Goal: Entertainment & Leisure: Consume media (video, audio)

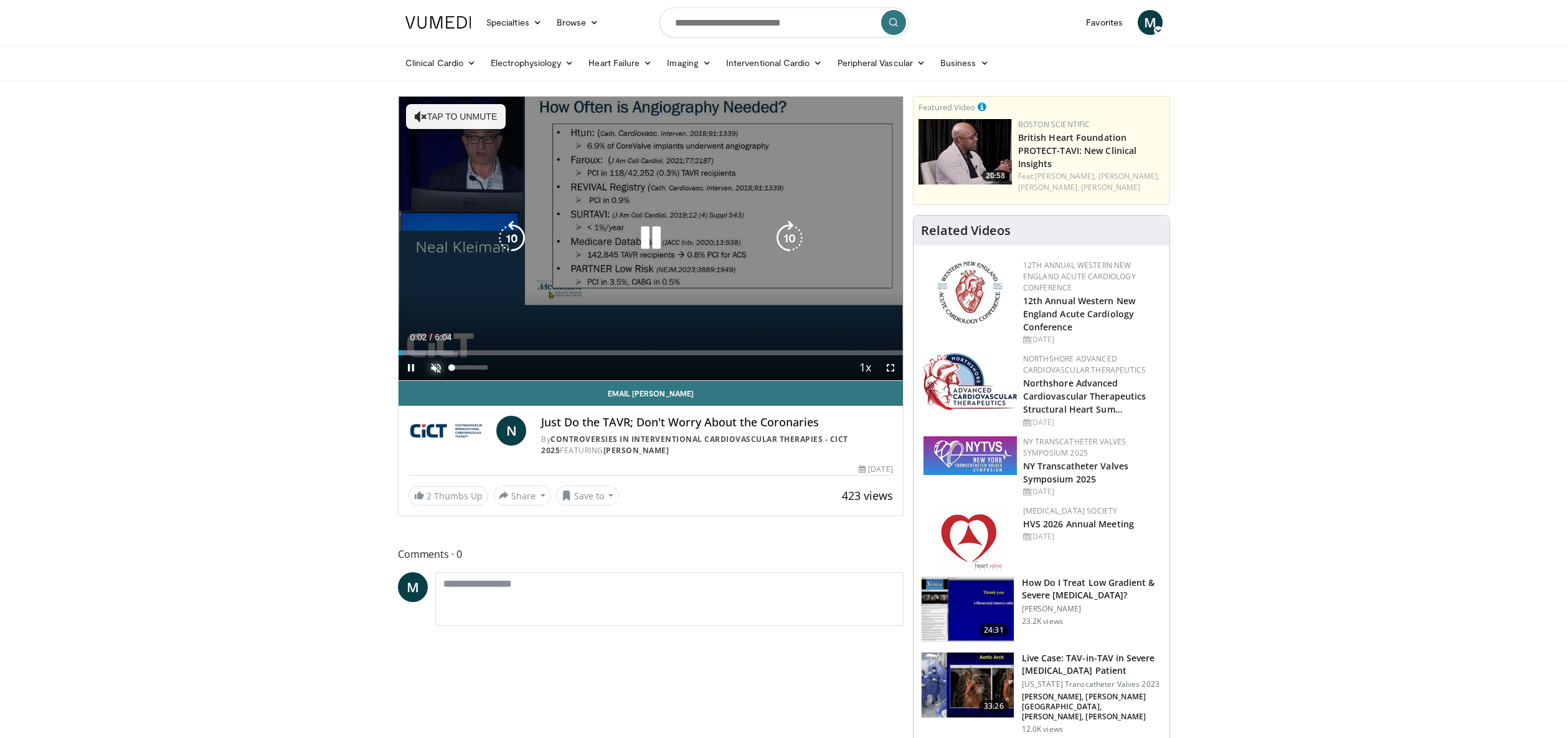
click at [433, 367] on span "Video Player" at bounding box center [436, 368] width 24 height 25
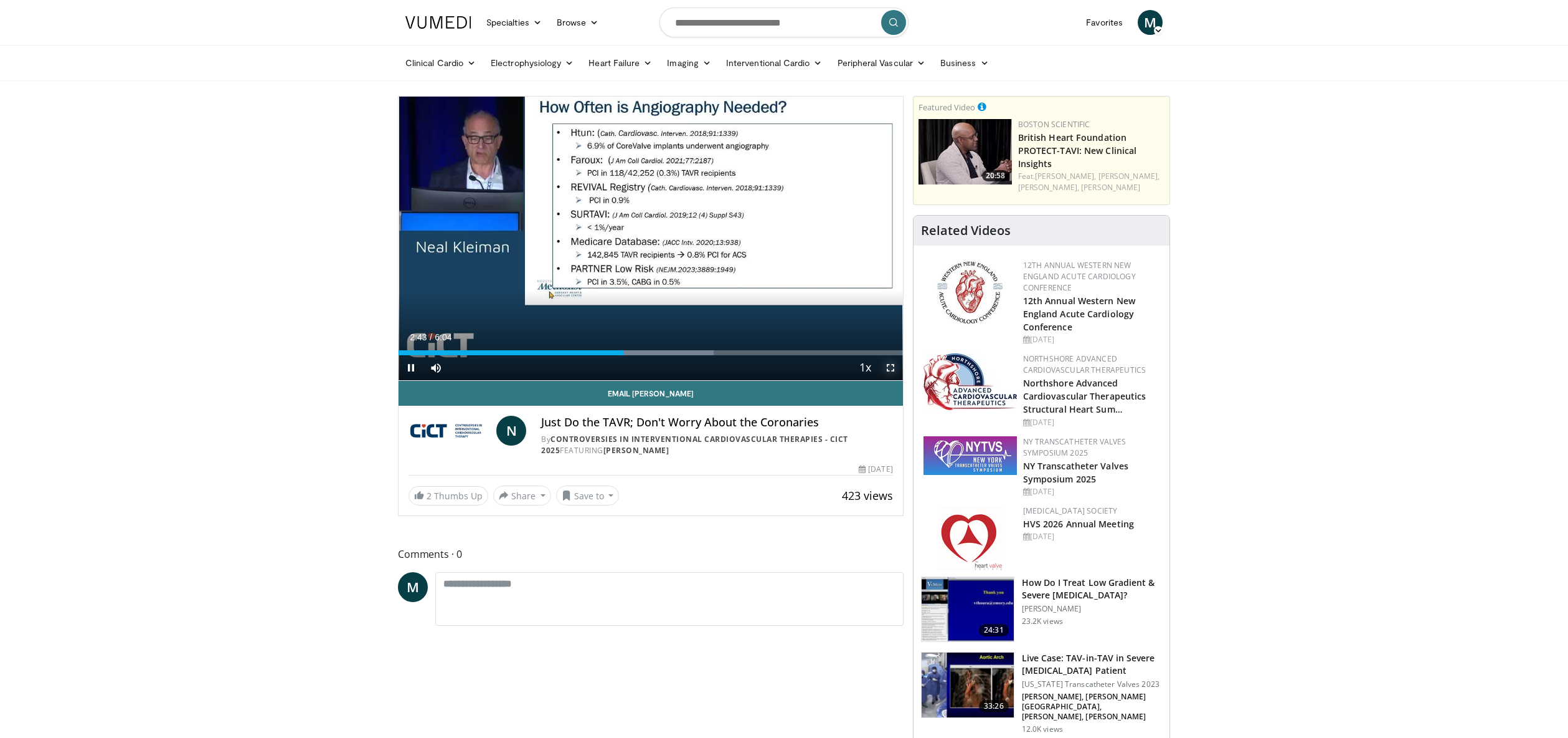
click at [888, 370] on span "Video Player" at bounding box center [891, 368] width 24 height 25
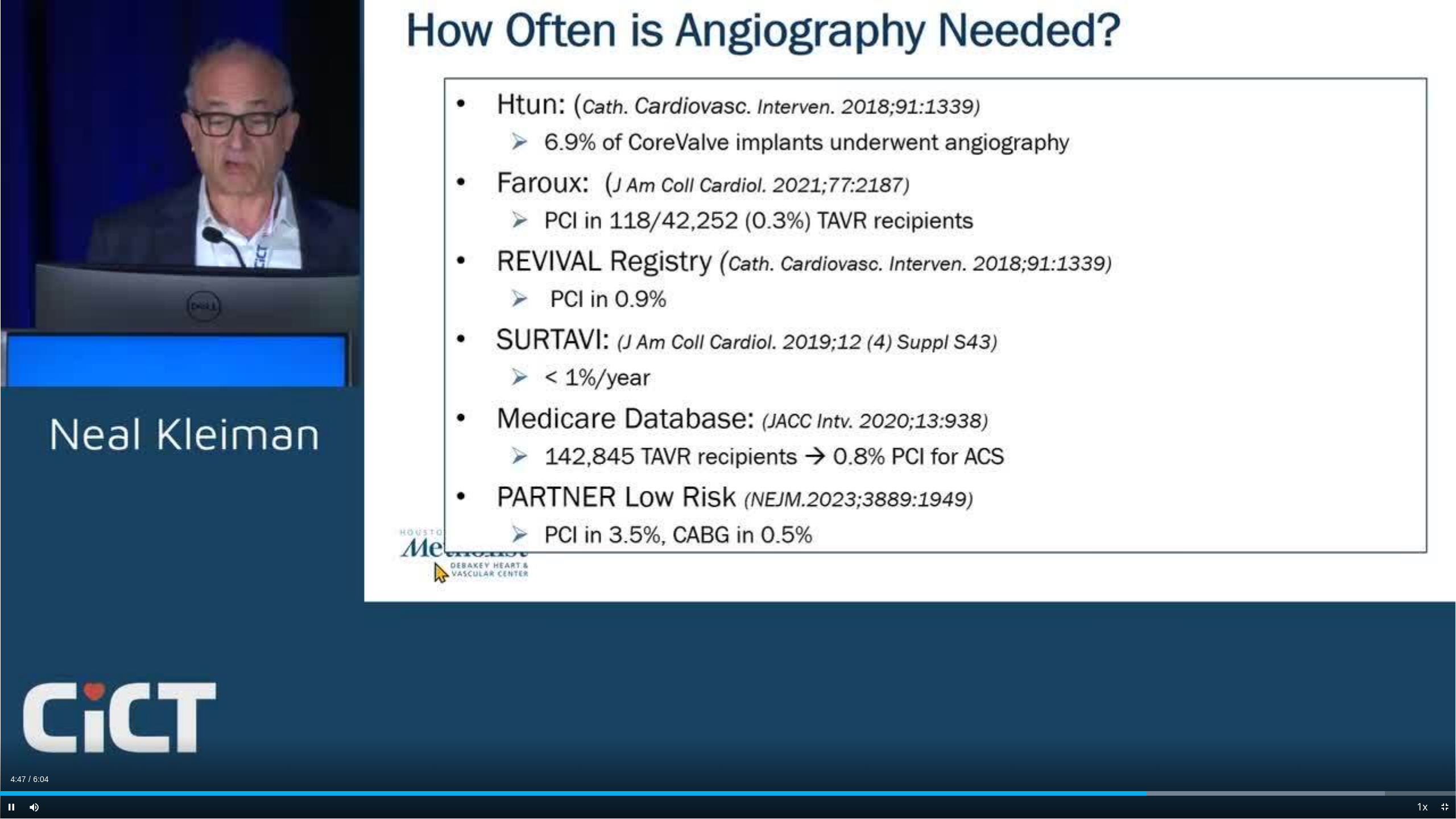
click at [1215, 673] on div "Current Time 4:47 / Duration 6:04 Pause Skip Backward Skip Forward Mute 40% Loa…" at bounding box center [728, 807] width 1456 height 22
click at [1278, 673] on div "Progress Bar" at bounding box center [1278, 793] width 1 height 5
click at [1339, 673] on div "Progress Bar" at bounding box center [1339, 793] width 1 height 5
click at [1388, 673] on div "Progress Bar" at bounding box center [1388, 793] width 1 height 5
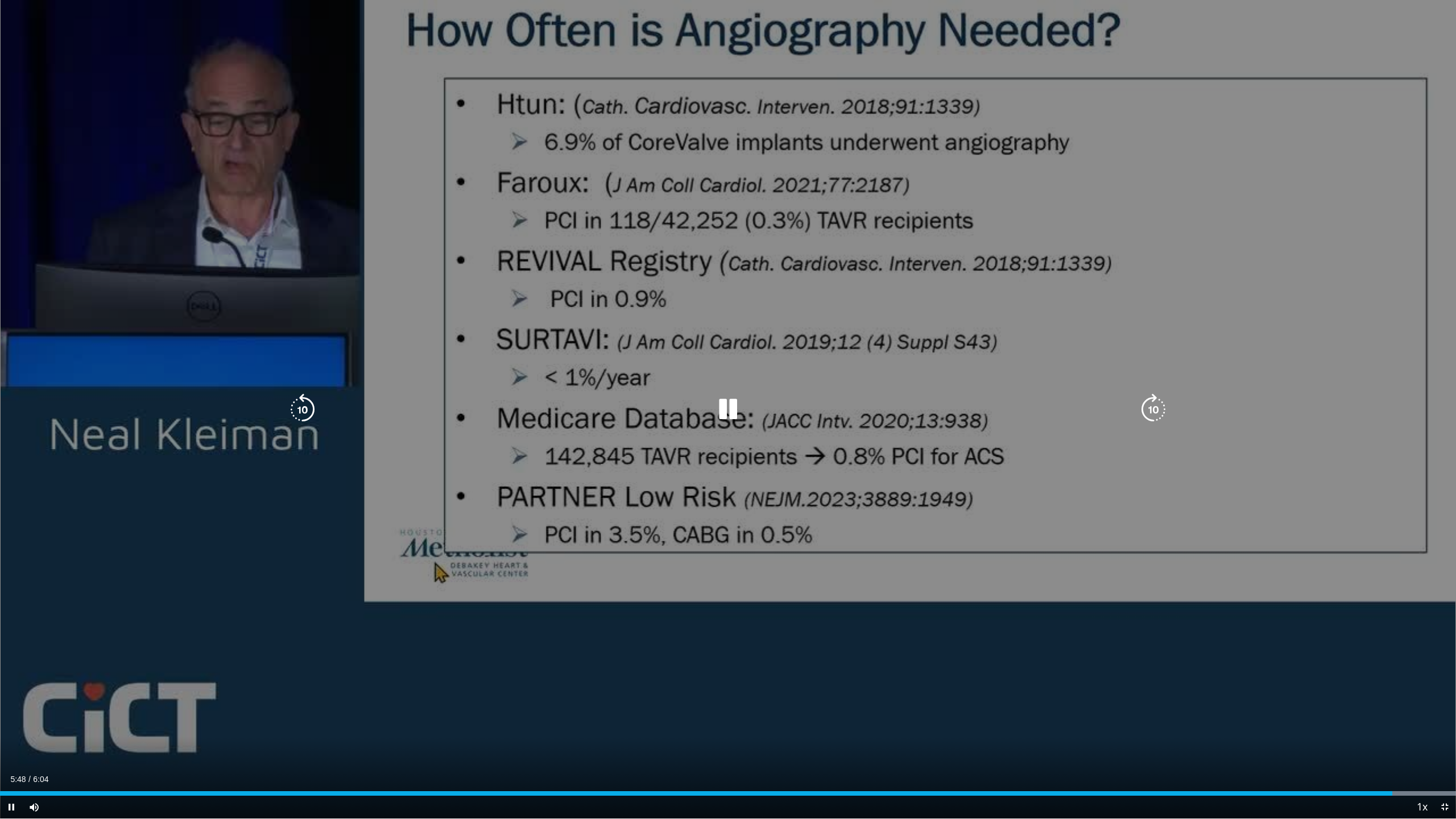
click at [0, 0] on div "Progress Bar" at bounding box center [0, 0] width 0 height 0
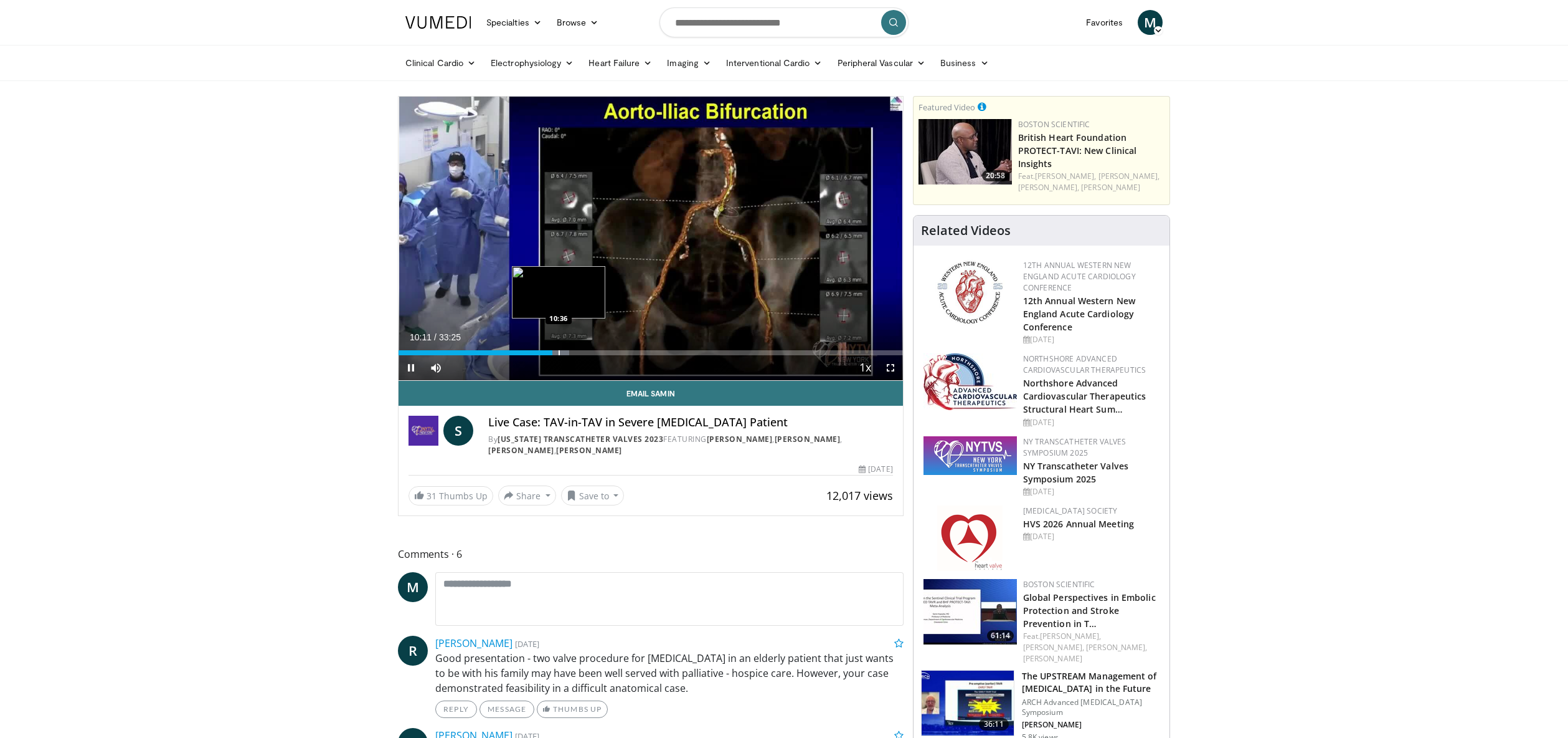
click at [558, 355] on div "Progress Bar" at bounding box center [558, 353] width 1 height 5
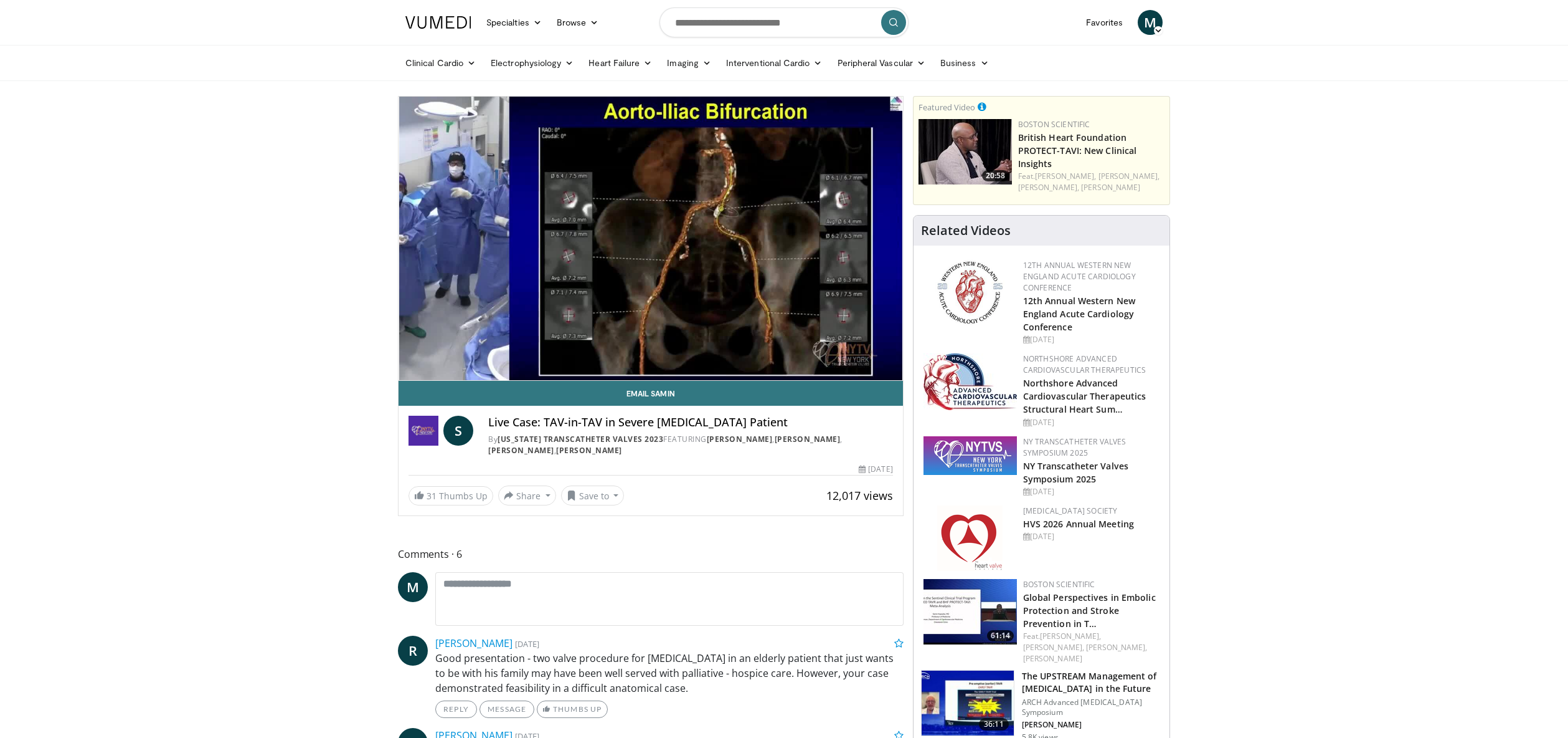
click at [556, 355] on video-js "**********" at bounding box center [651, 238] width 505 height 285
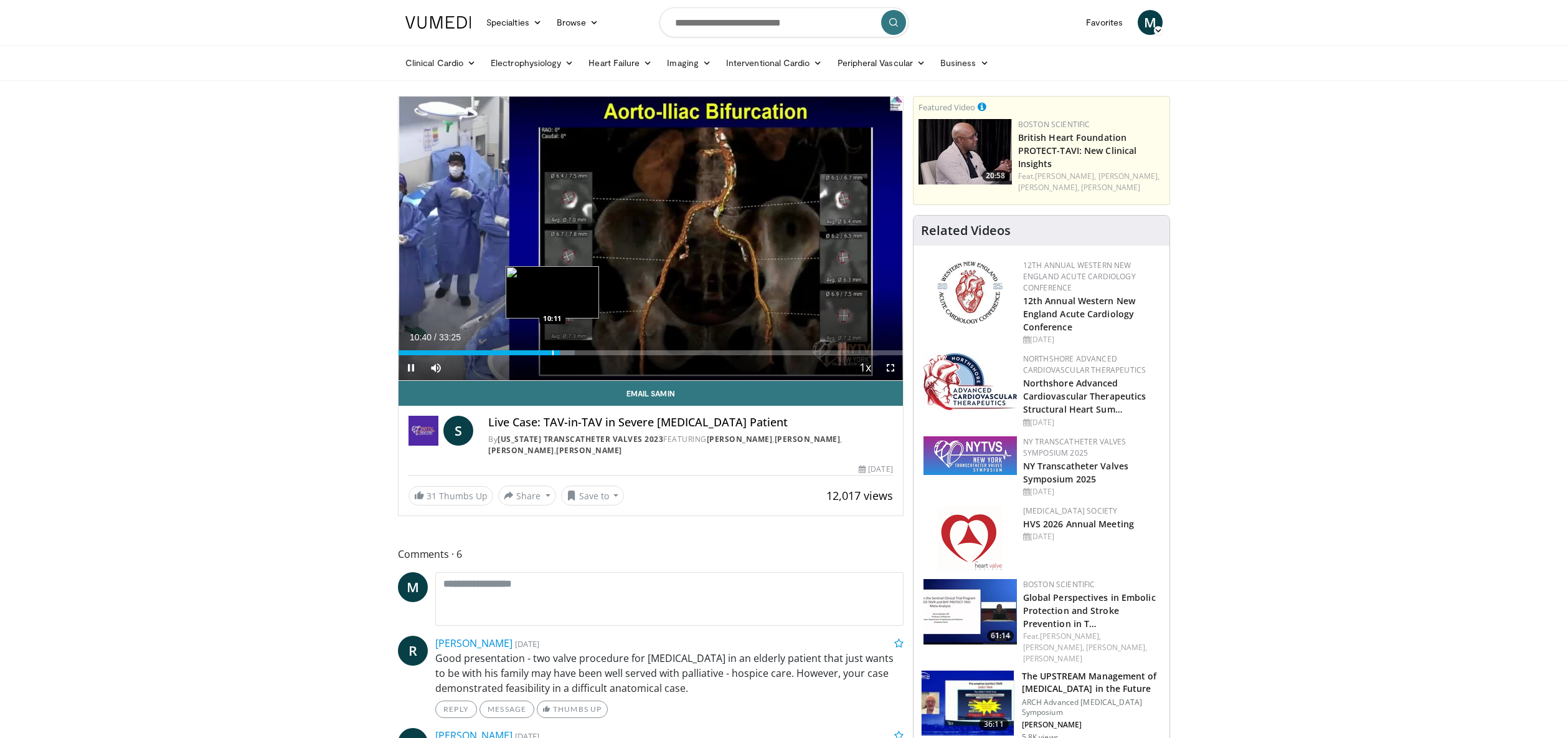
click at [552, 355] on div "Progress Bar" at bounding box center [552, 353] width 1 height 5
click at [887, 369] on span "Video Player" at bounding box center [891, 368] width 24 height 25
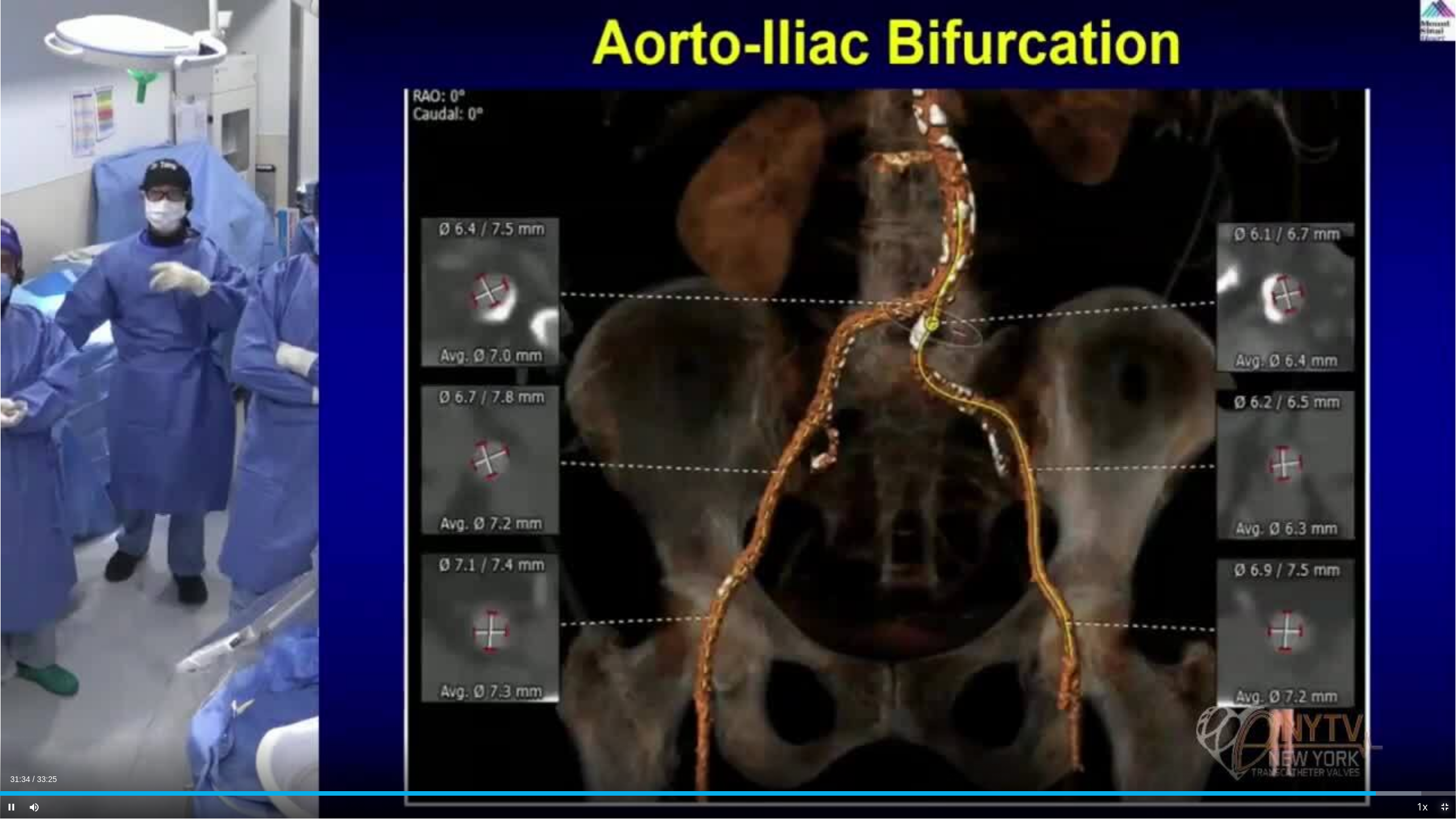
click at [1432, 673] on span "Video Player" at bounding box center [1445, 807] width 22 height 22
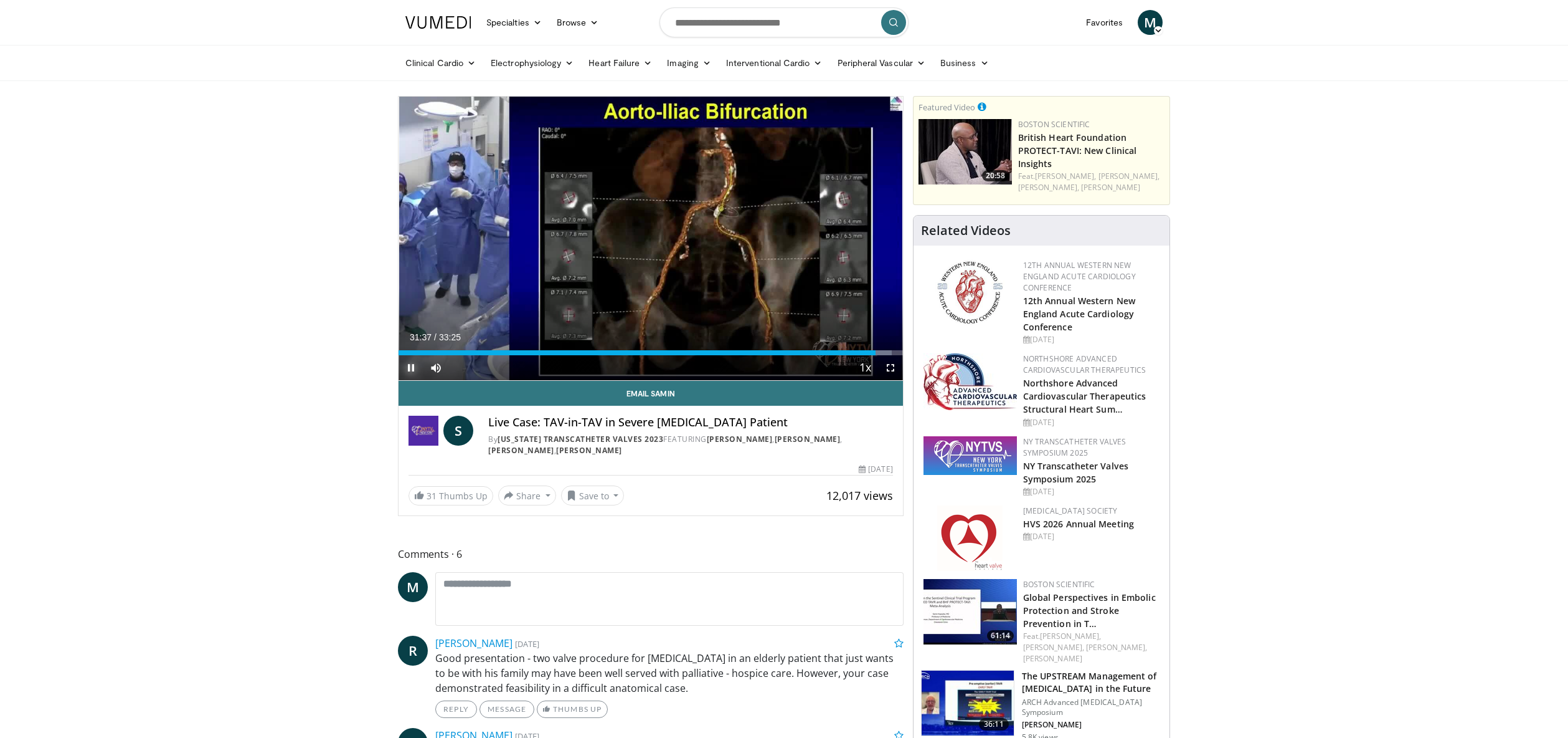
click at [411, 369] on span "Video Player" at bounding box center [411, 368] width 24 height 25
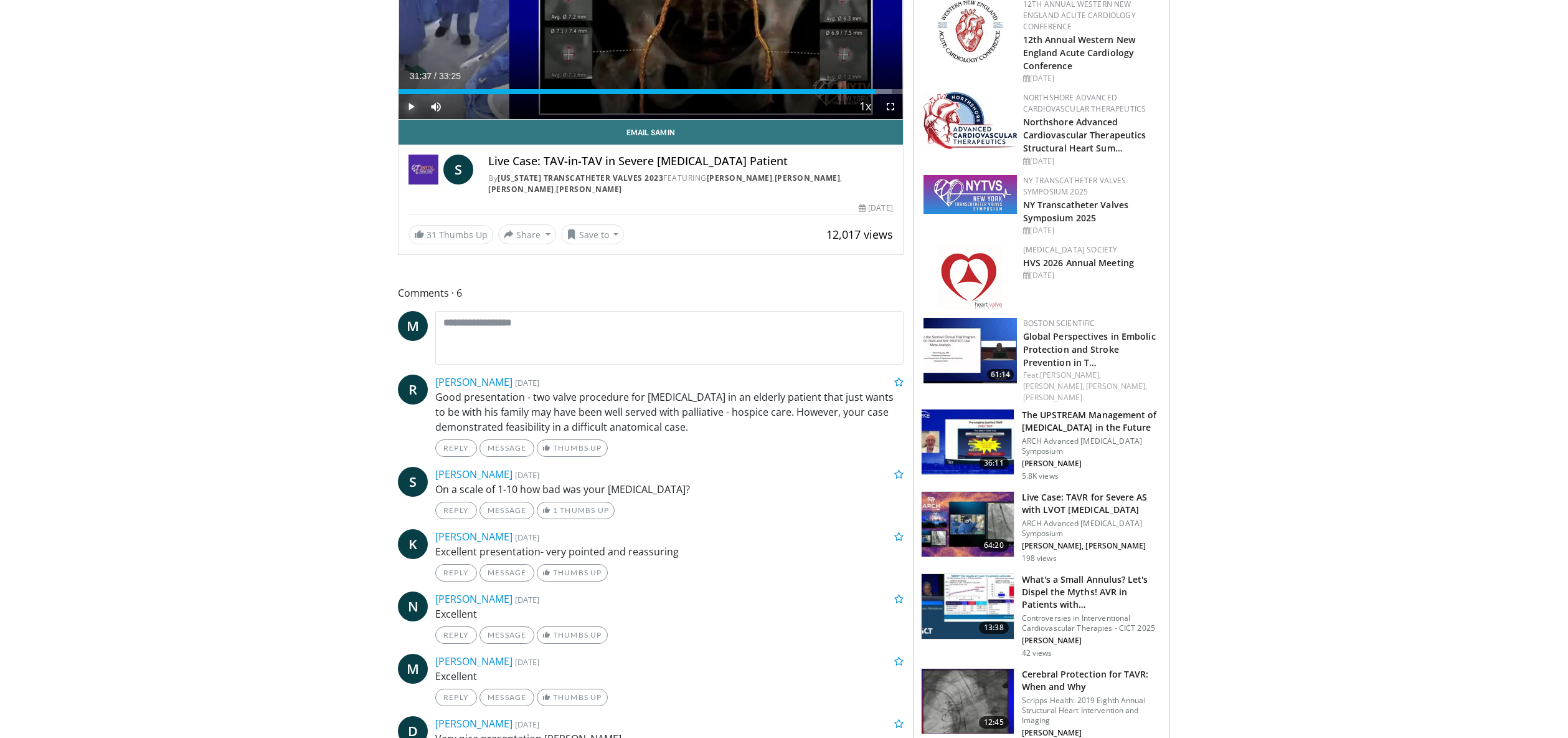
scroll to position [263, 0]
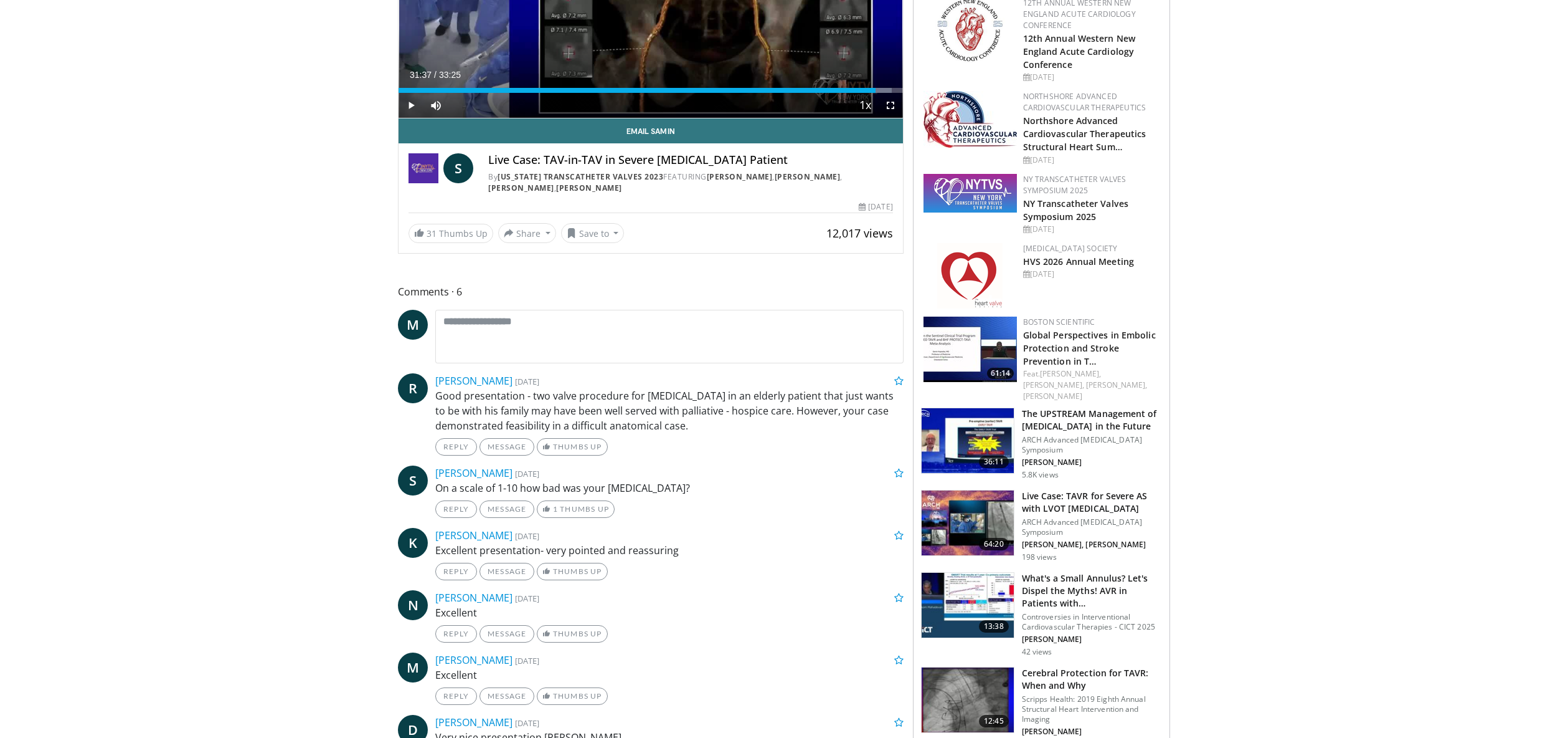
click at [988, 502] on img at bounding box center [967, 523] width 92 height 65
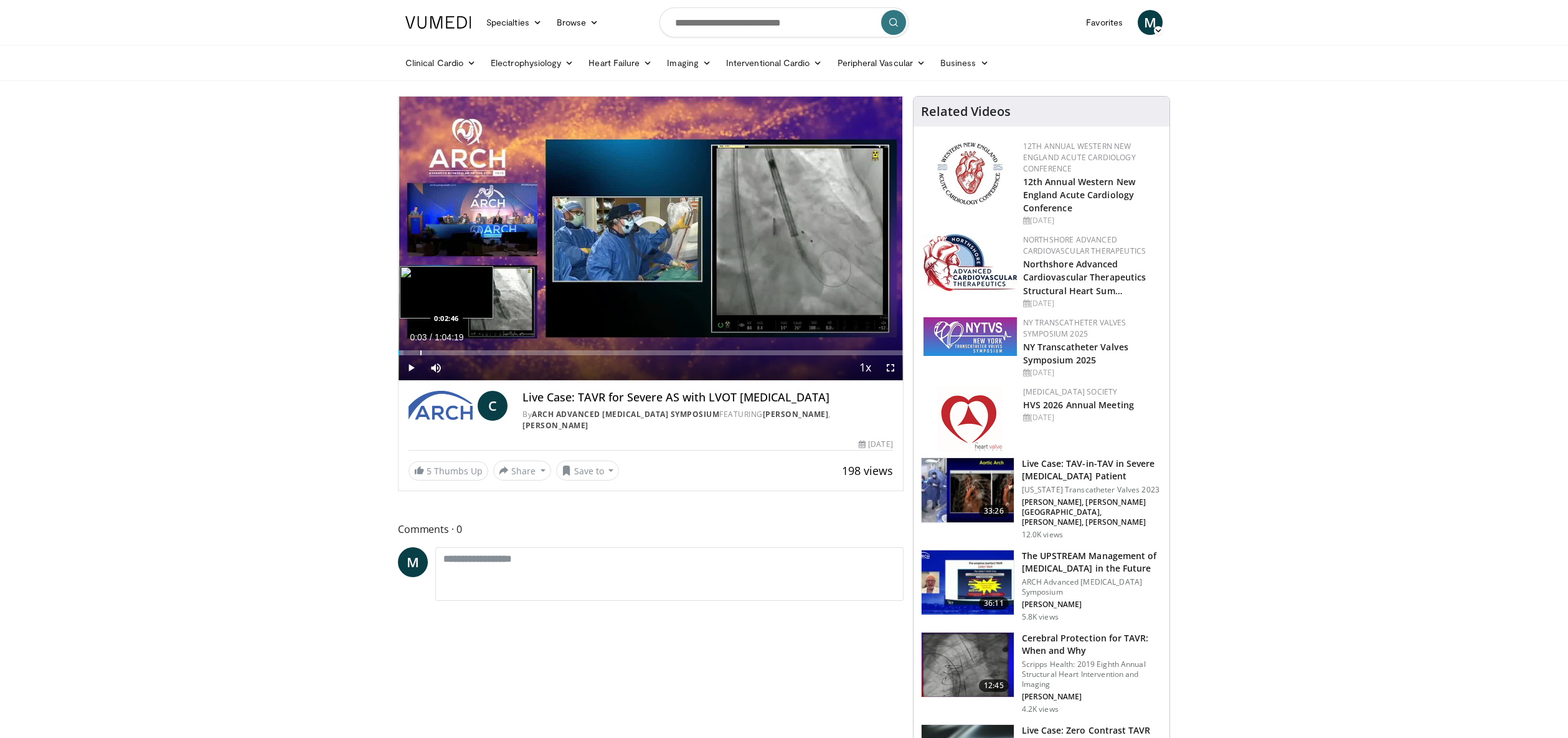
click at [420, 350] on div "Progress Bar" at bounding box center [420, 353] width 1 height 5
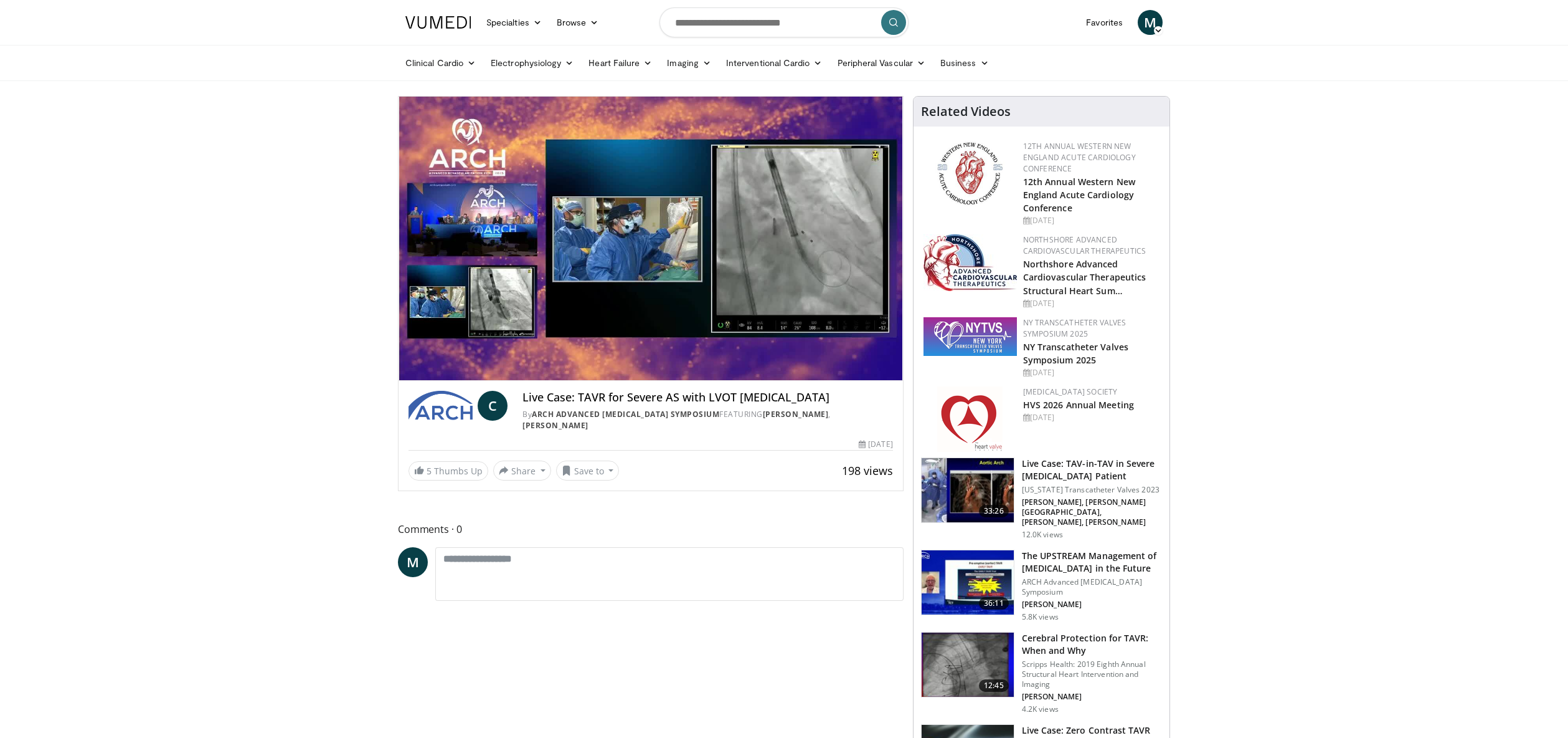
click at [433, 351] on div "10 seconds Tap to unmute" at bounding box center [651, 238] width 505 height 284
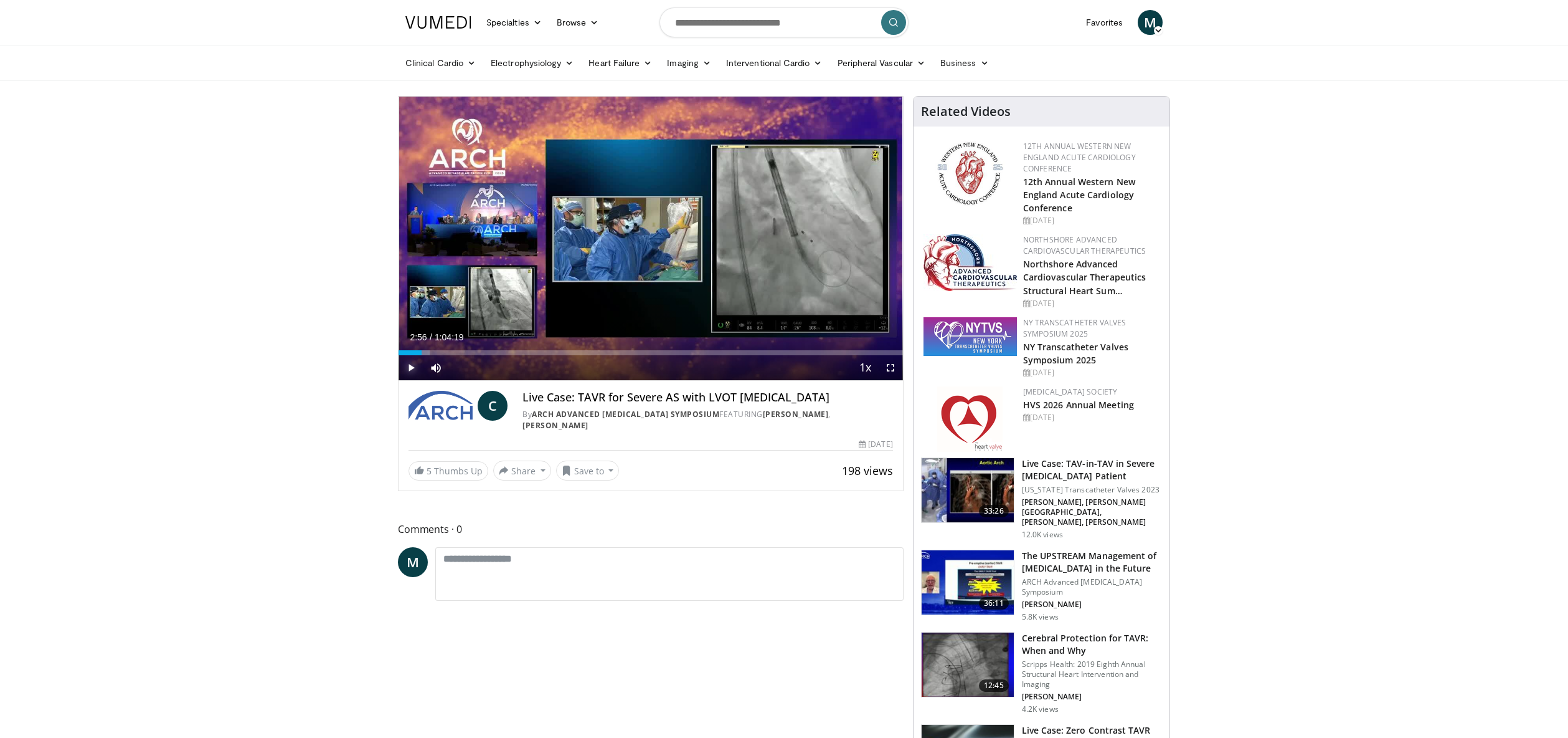
click at [413, 367] on span "Video Player" at bounding box center [411, 368] width 24 height 25
click at [461, 354] on div "Progress Bar" at bounding box center [461, 353] width 1 height 5
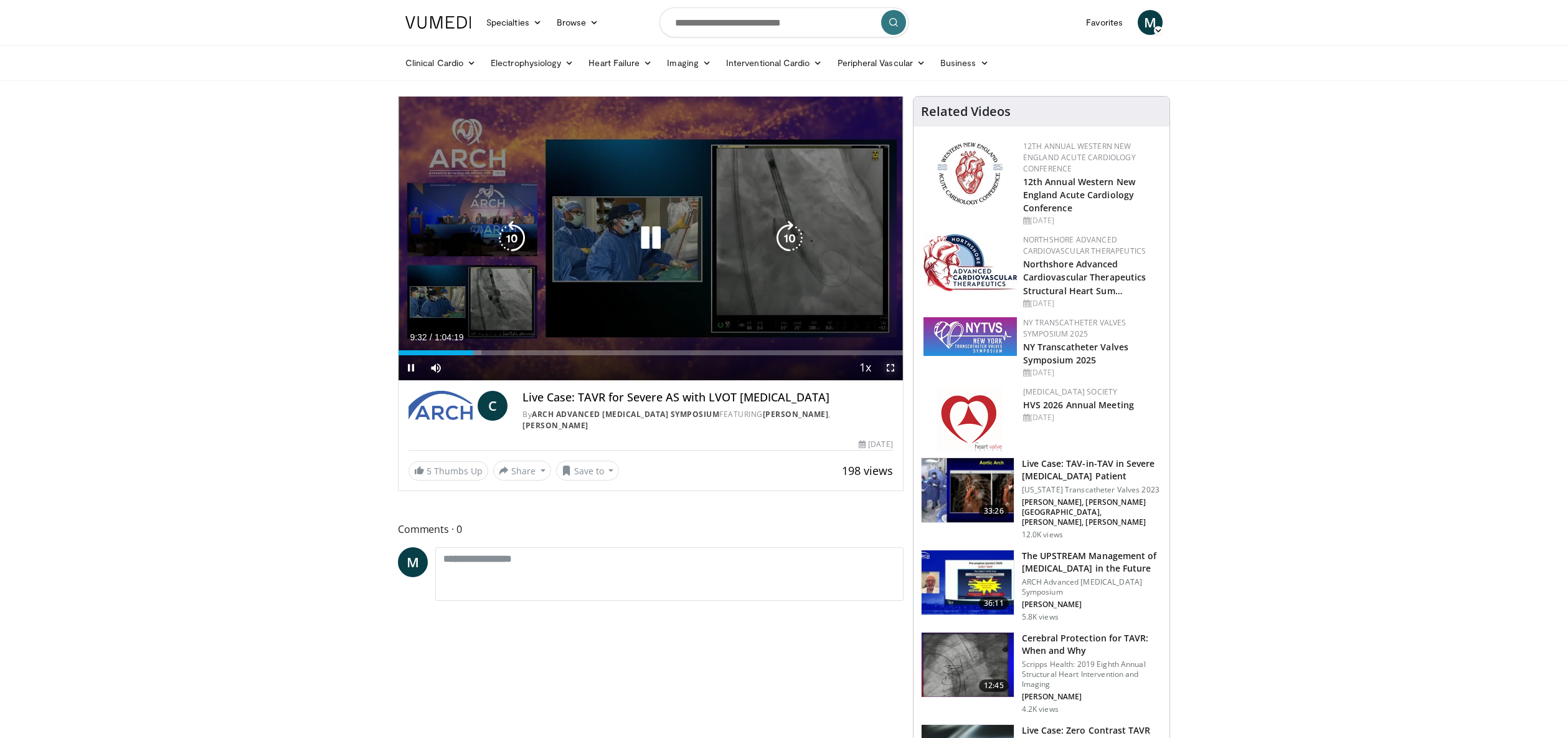
click at [890, 369] on span "Video Player" at bounding box center [891, 368] width 24 height 25
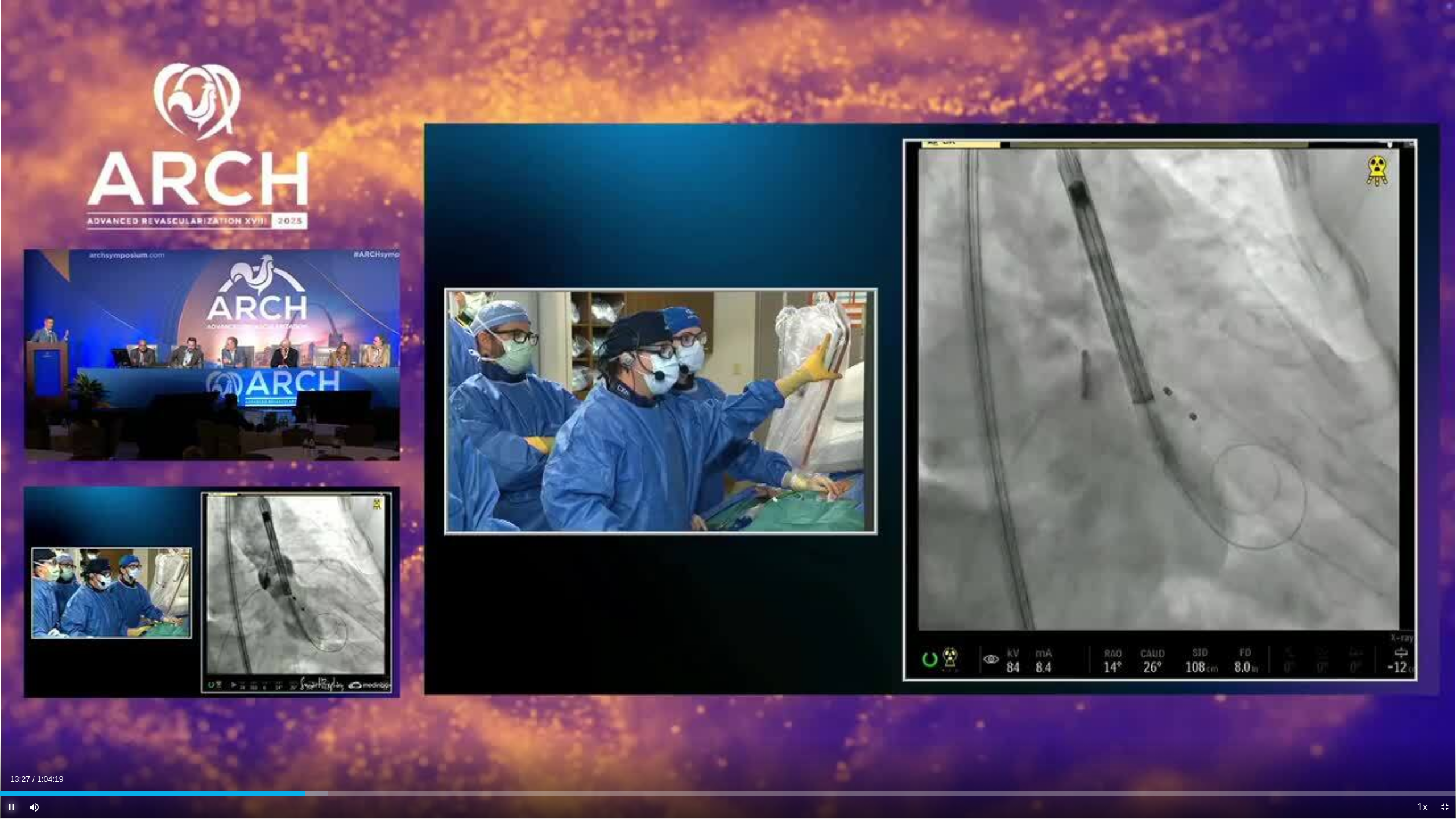
click at [9, 673] on span "Video Player" at bounding box center [11, 807] width 22 height 22
click at [12, 673] on span "Video Player" at bounding box center [11, 807] width 22 height 22
